Goal: Communication & Community: Ask a question

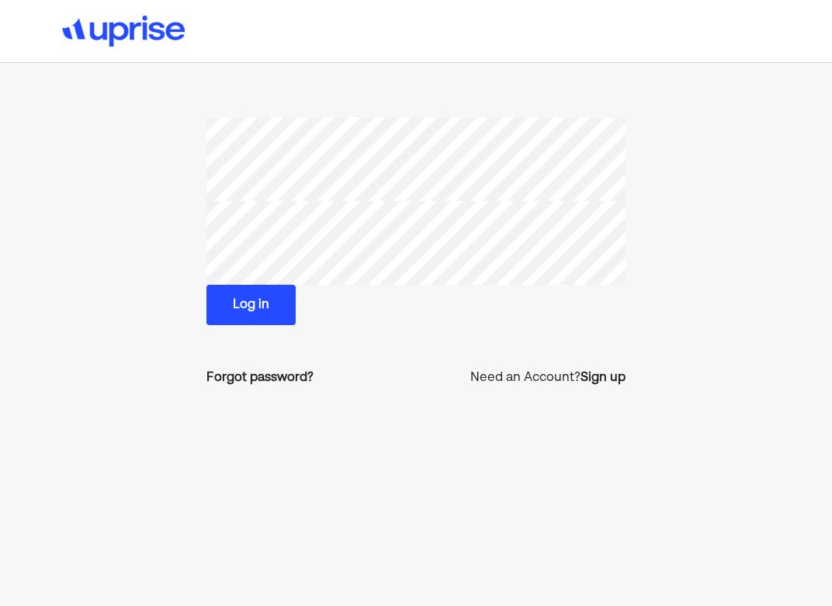
click at [244, 306] on button "Log in" at bounding box center [250, 305] width 89 height 40
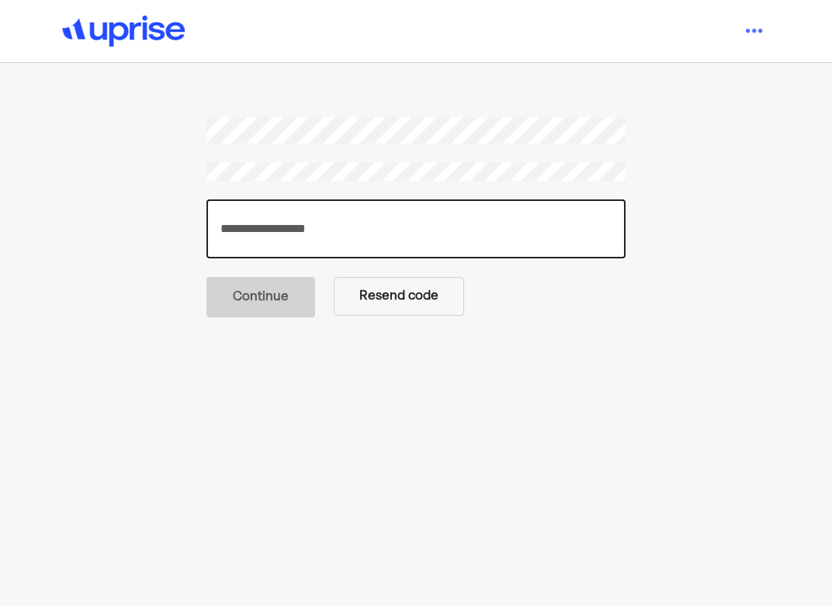
click at [330, 225] on input "number" at bounding box center [415, 228] width 419 height 59
paste input "******"
type input "******"
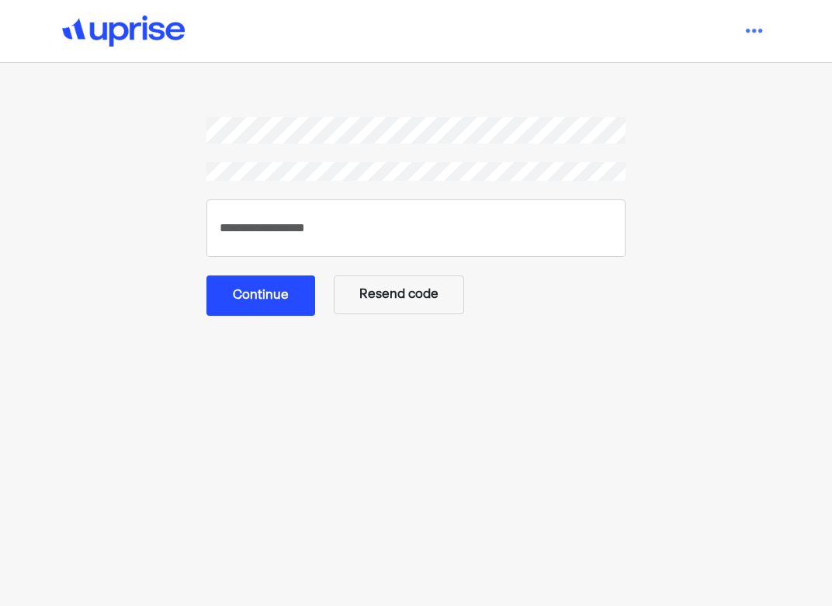
click at [258, 300] on button "Continue" at bounding box center [260, 295] width 109 height 40
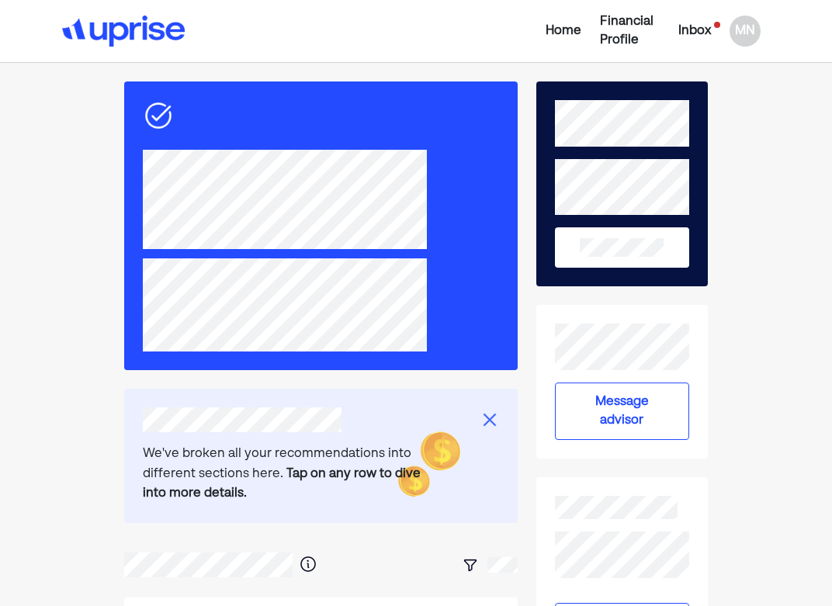
click at [689, 30] on div "Inbox" at bounding box center [694, 31] width 33 height 19
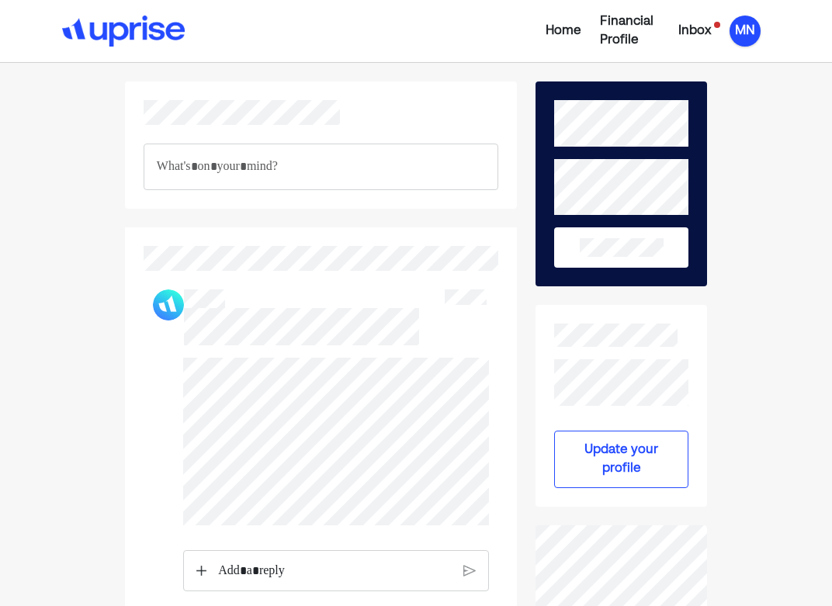
click at [743, 35] on div "MN" at bounding box center [744, 31] width 31 height 31
click at [561, 26] on div "Home" at bounding box center [563, 31] width 36 height 19
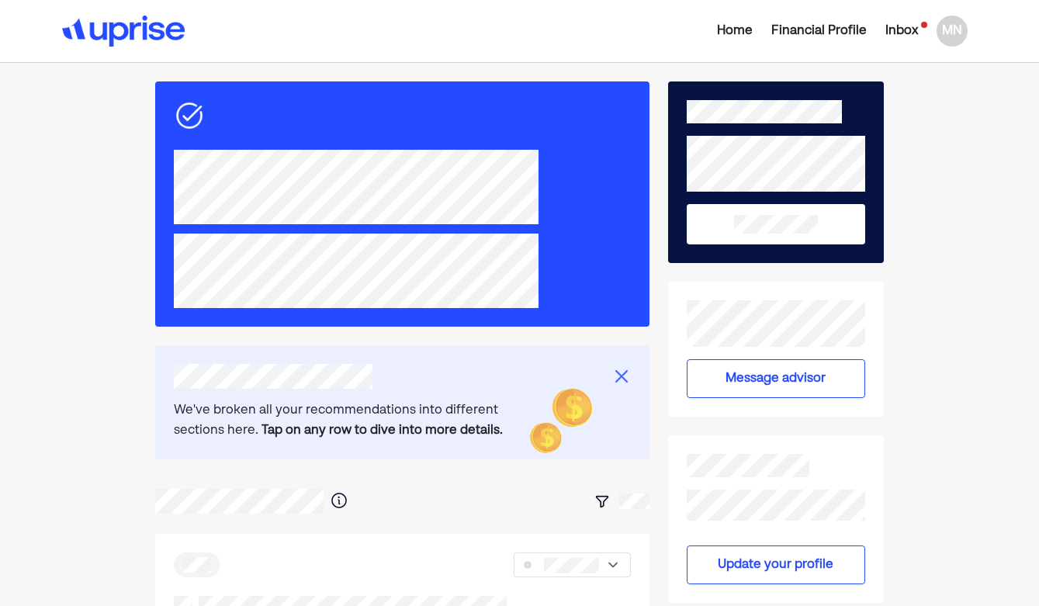
click at [806, 34] on div "Financial Profile" at bounding box center [818, 31] width 95 height 19
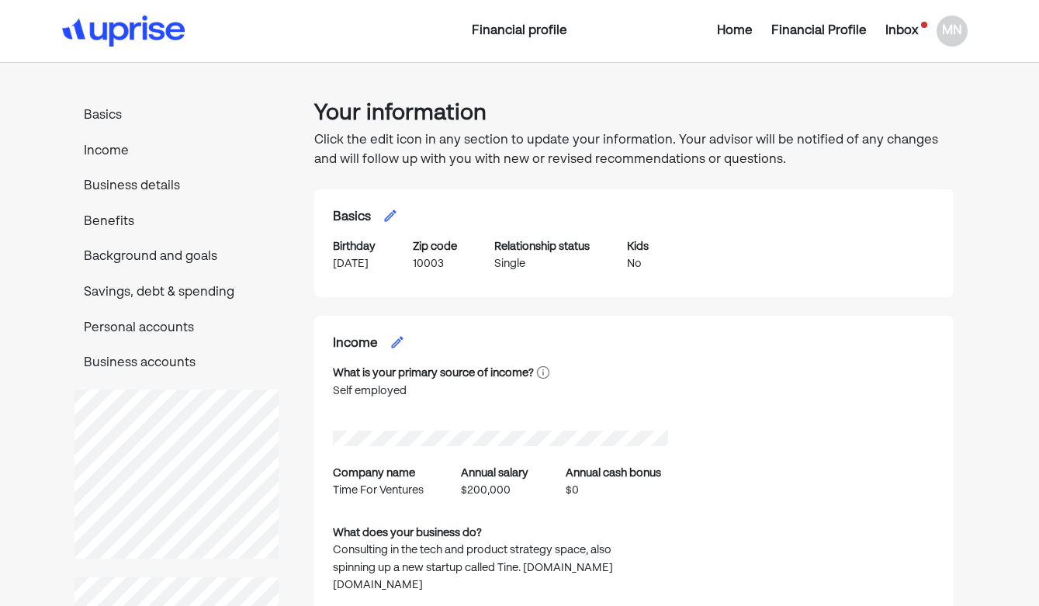
click at [504, 20] on div "Financial profile Home Financial Profile Inbox [GEOGRAPHIC_DATA]" at bounding box center [519, 31] width 1039 height 62
click at [514, 31] on div "Financial profile" at bounding box center [519, 31] width 302 height 19
click at [831, 26] on div "MN" at bounding box center [951, 31] width 31 height 31
click at [831, 95] on div "Settings" at bounding box center [941, 96] width 50 height 19
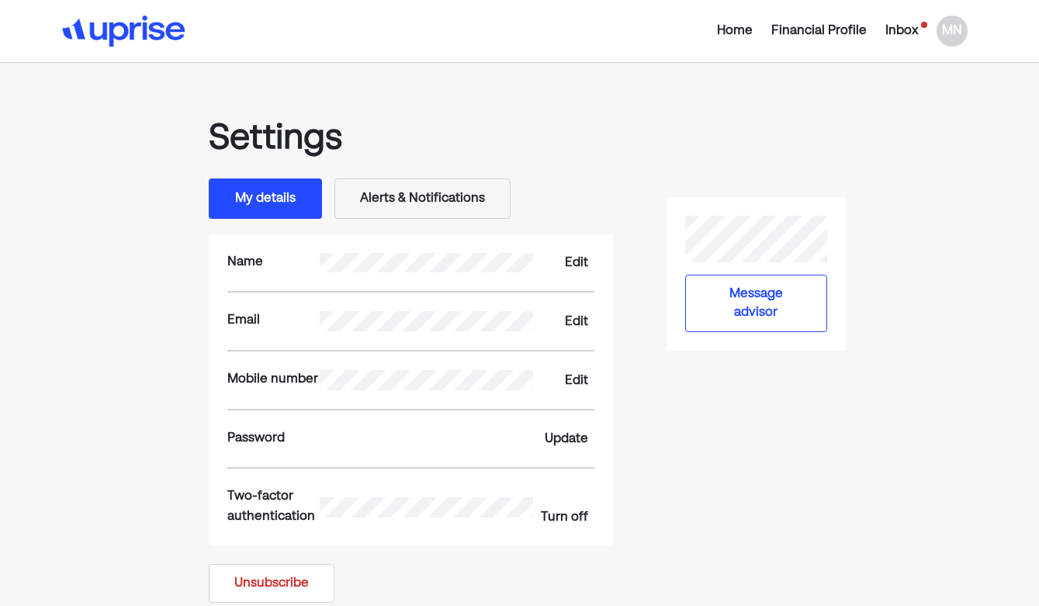
click at [831, 29] on div "Inbox" at bounding box center [901, 31] width 33 height 19
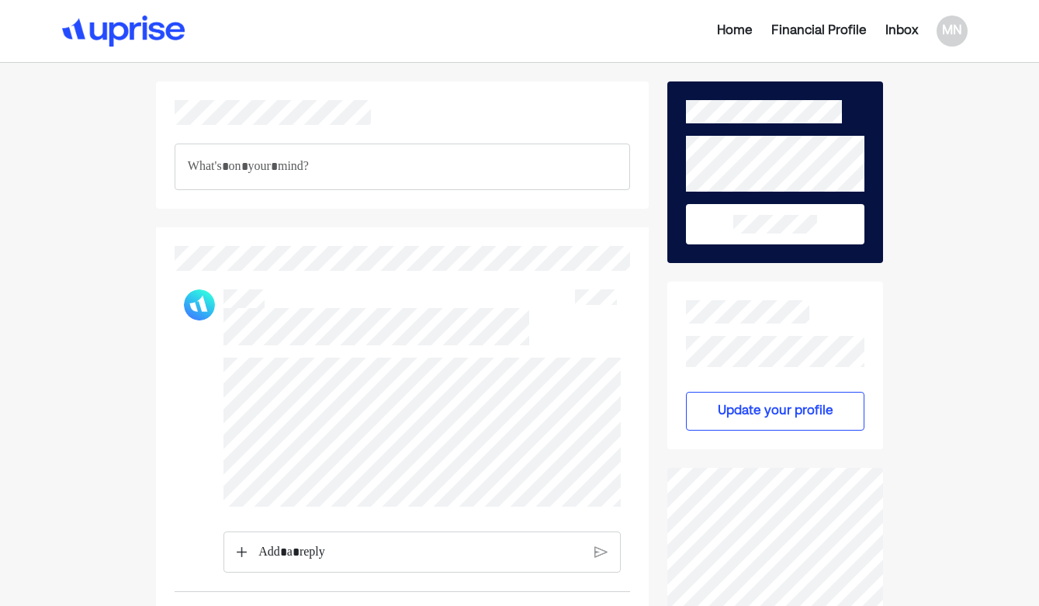
click at [816, 26] on div "Financial Profile" at bounding box center [818, 31] width 95 height 19
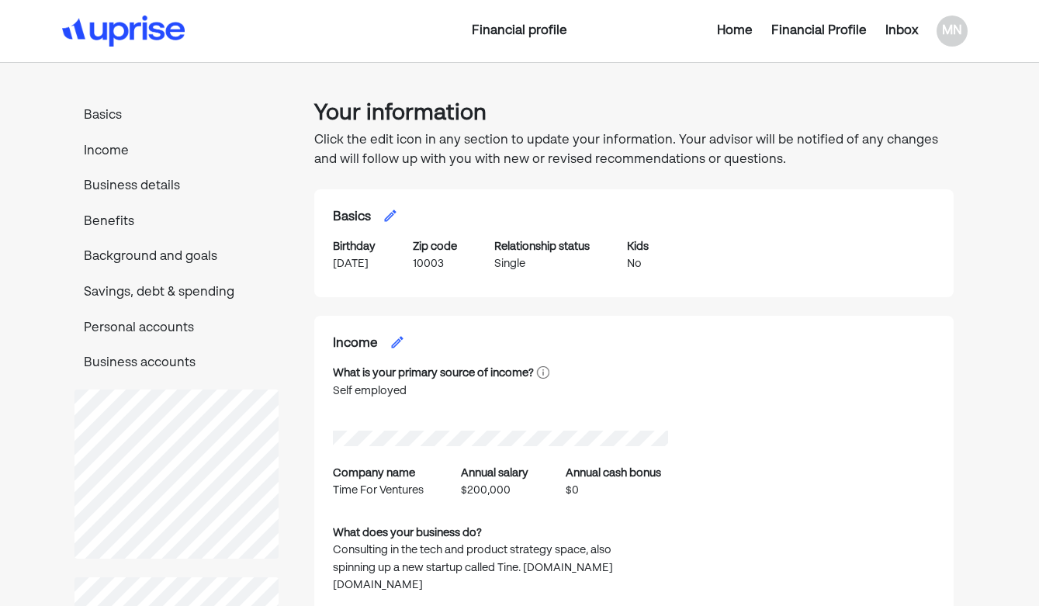
click at [739, 25] on div "Home" at bounding box center [735, 31] width 36 height 19
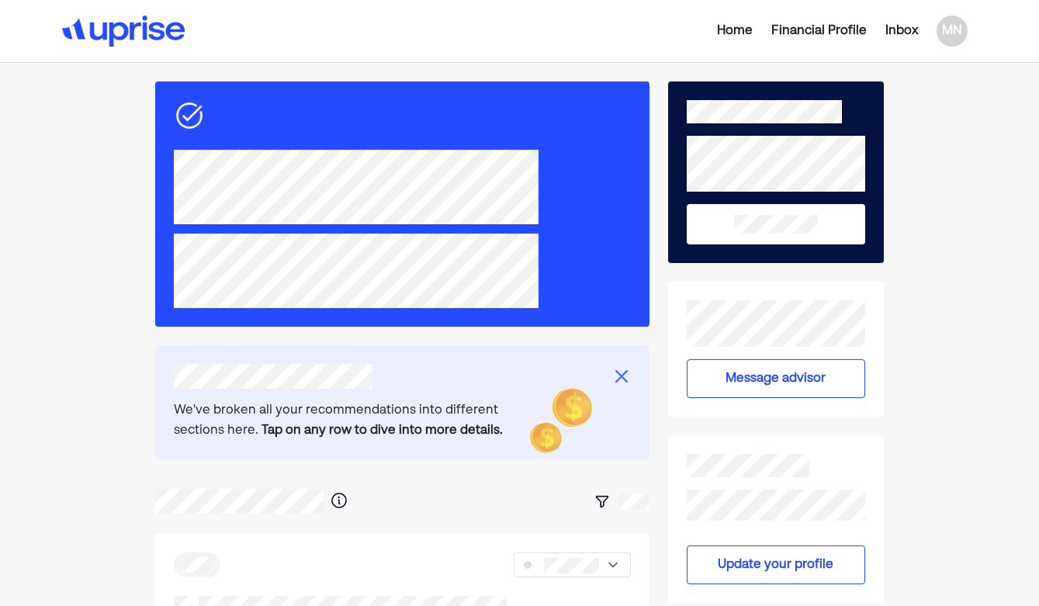
click at [617, 380] on img at bounding box center [621, 376] width 19 height 19
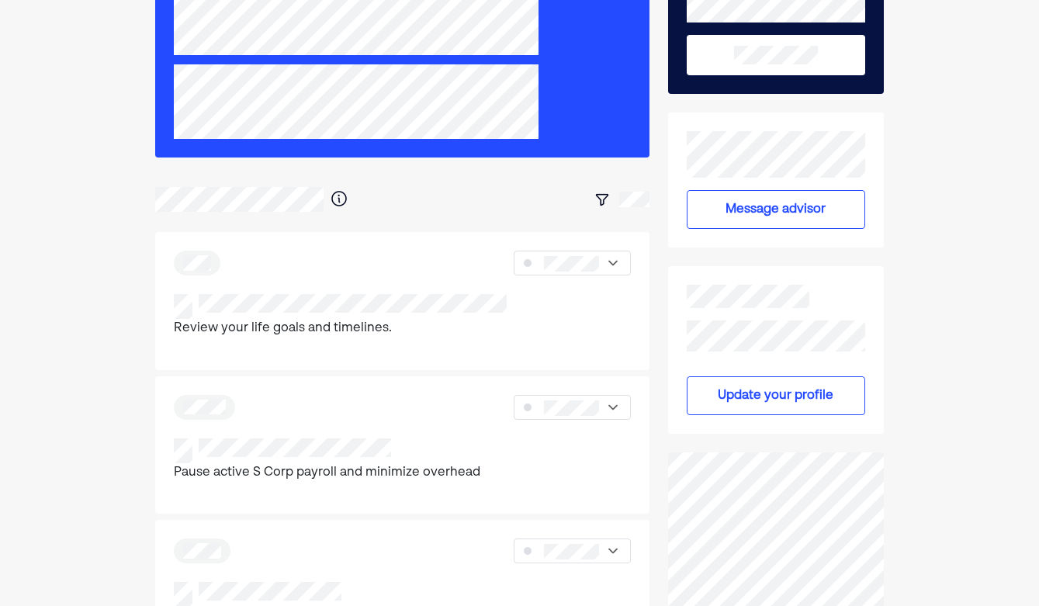
scroll to position [170, 0]
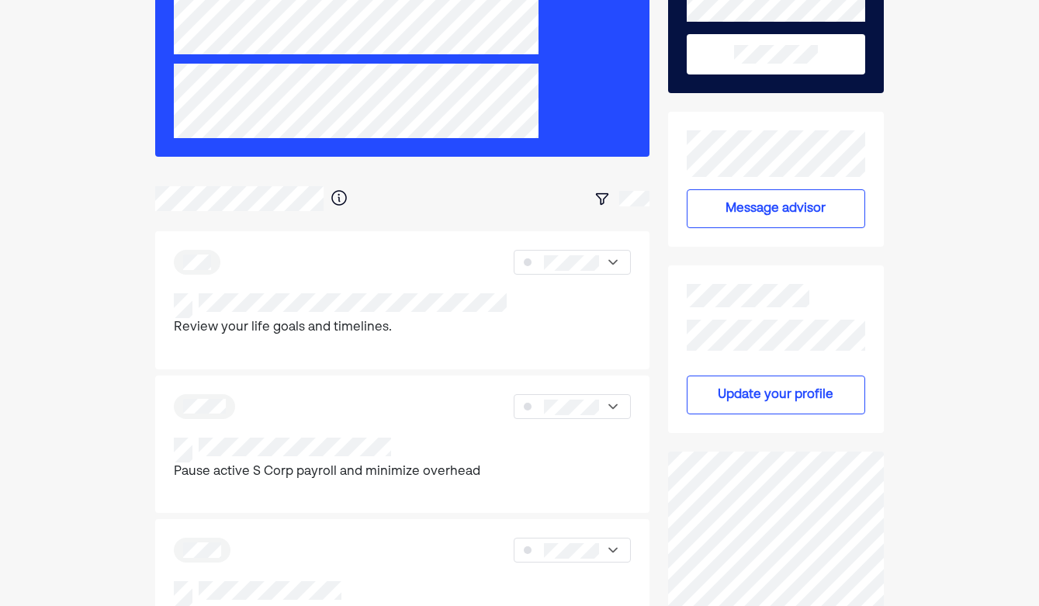
click at [829, 204] on button "Message advisor" at bounding box center [775, 208] width 178 height 39
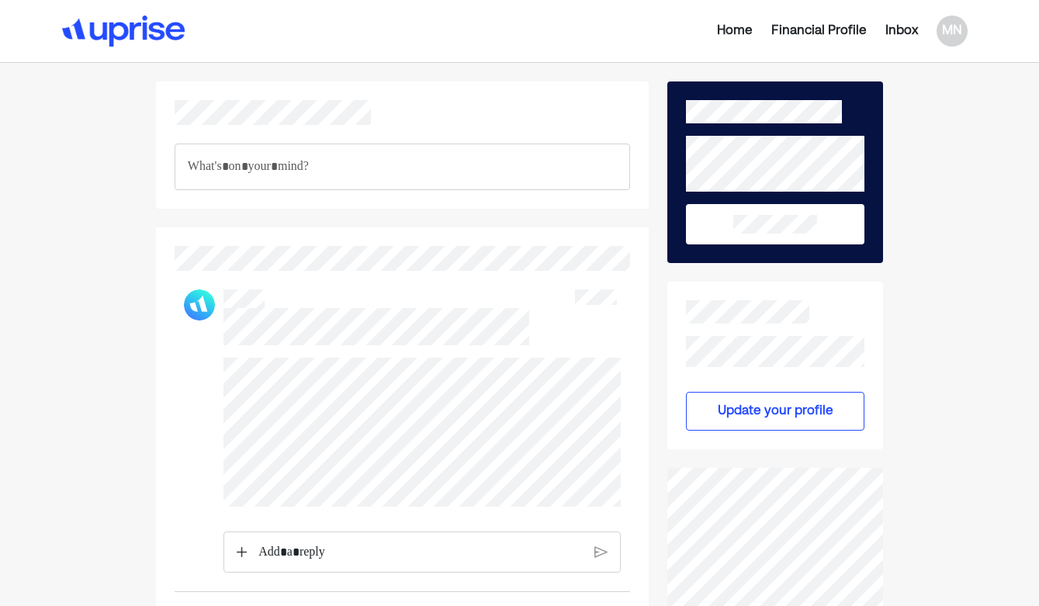
click at [236, 542] on div at bounding box center [422, 552] width 398 height 42
click at [247, 550] on div at bounding box center [421, 552] width 348 height 40
click at [239, 550] on img at bounding box center [242, 551] width 10 height 11
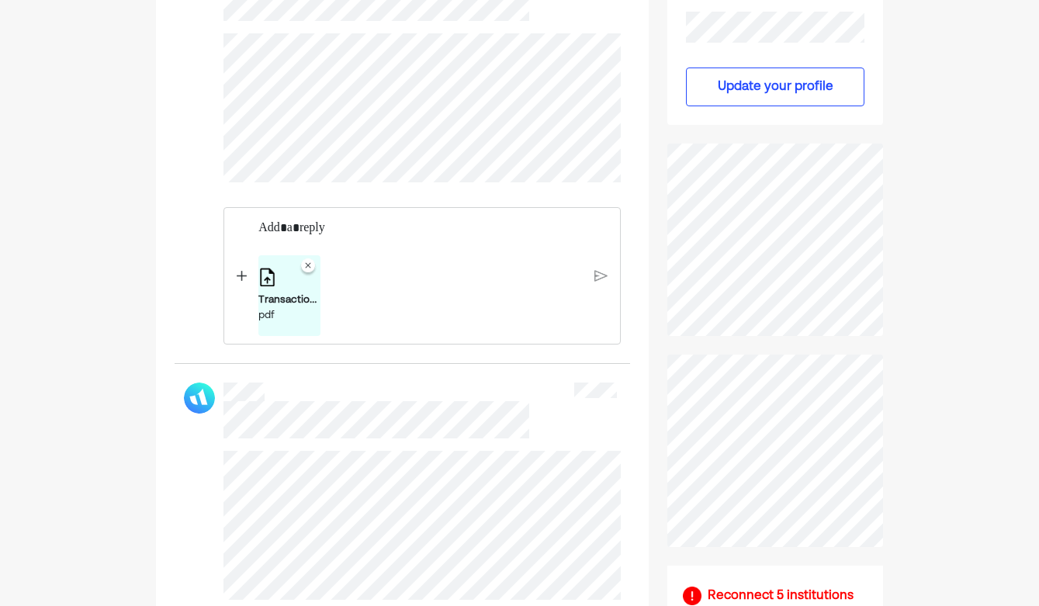
scroll to position [349, 0]
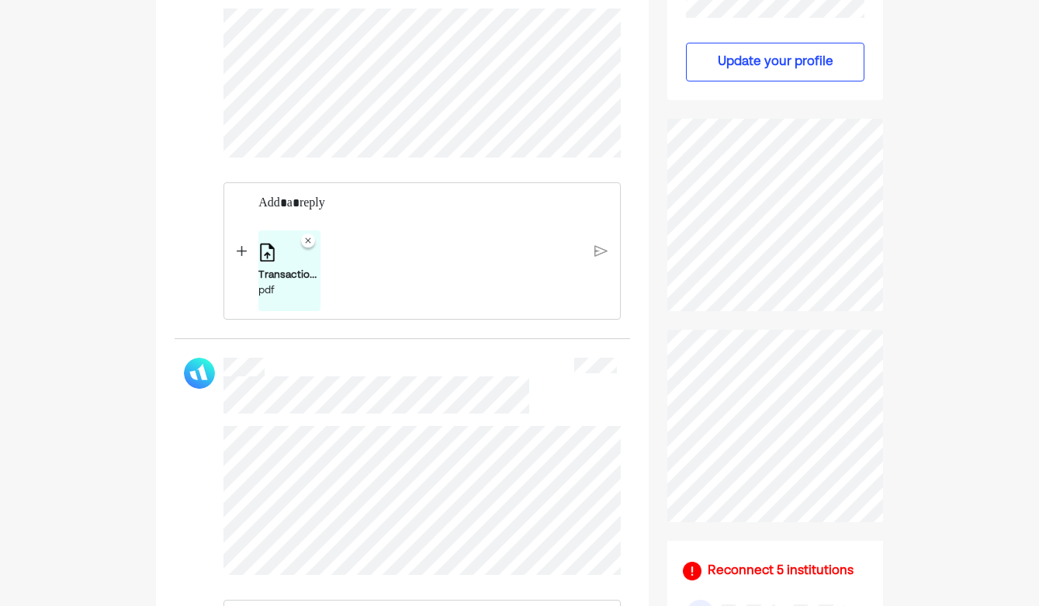
click at [244, 251] on img at bounding box center [242, 250] width 10 height 11
click at [338, 202] on p "Rich Text Editor. Editing area: main" at bounding box center [419, 203] width 323 height 20
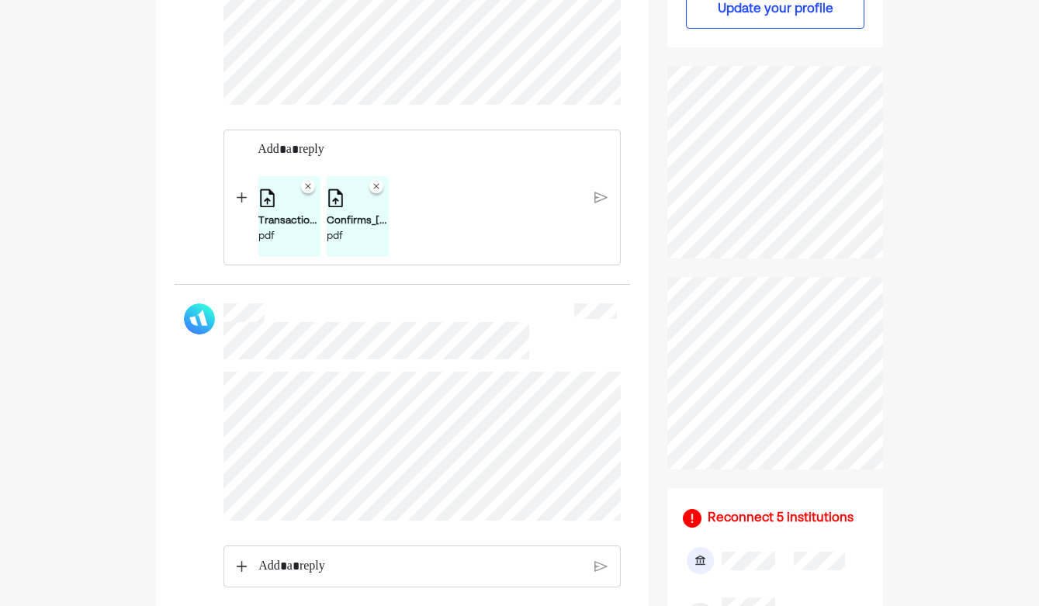
scroll to position [247, 0]
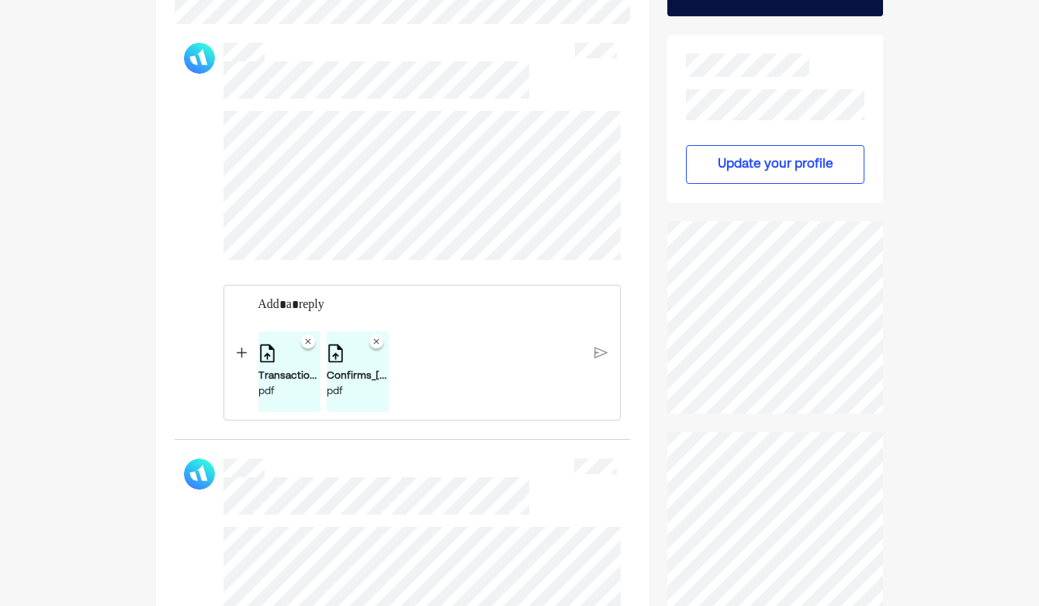
click at [378, 341] on img at bounding box center [376, 343] width 19 height 19
click at [308, 344] on img at bounding box center [308, 345] width 19 height 19
